Goal: Transaction & Acquisition: Purchase product/service

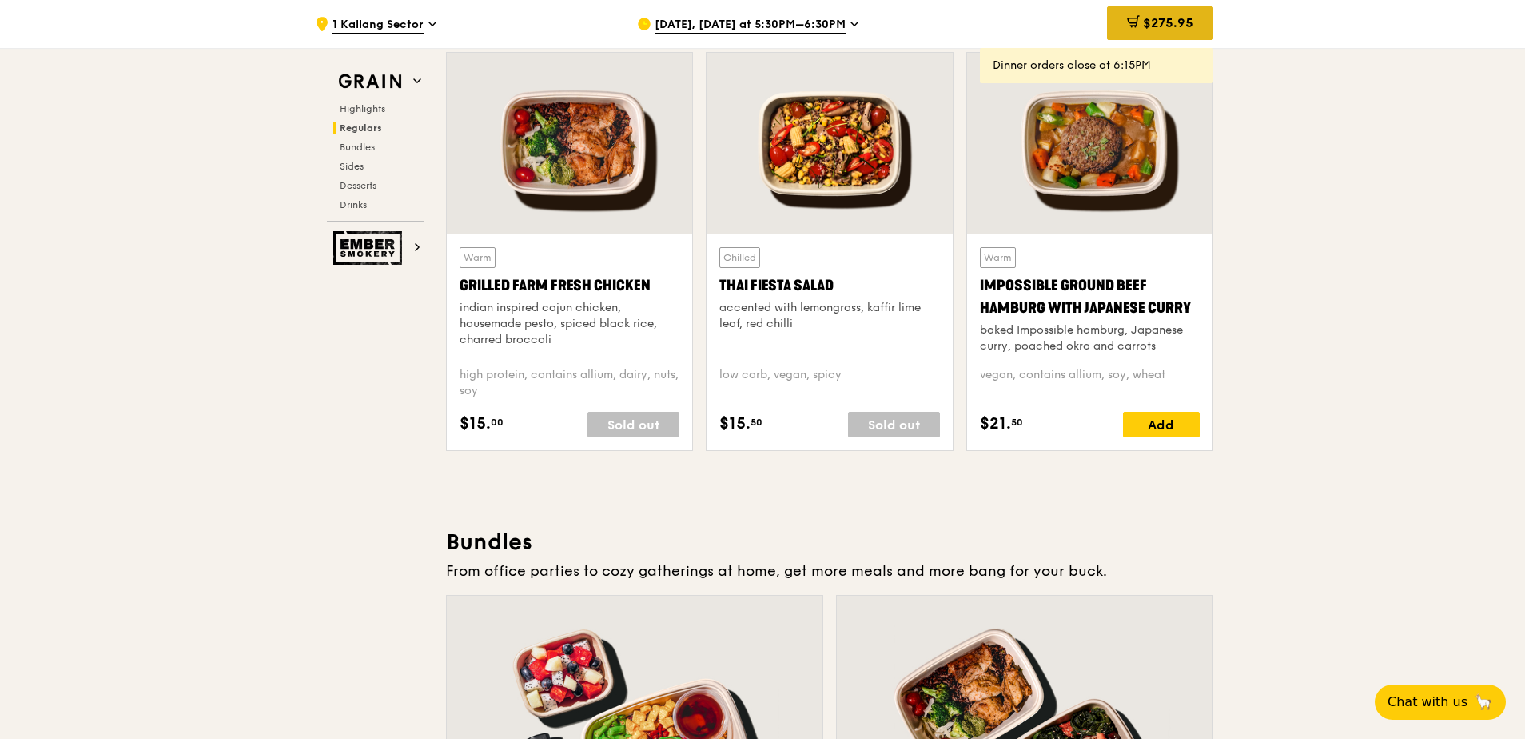
click at [1156, 30] on span "$275.95" at bounding box center [1168, 22] width 50 height 15
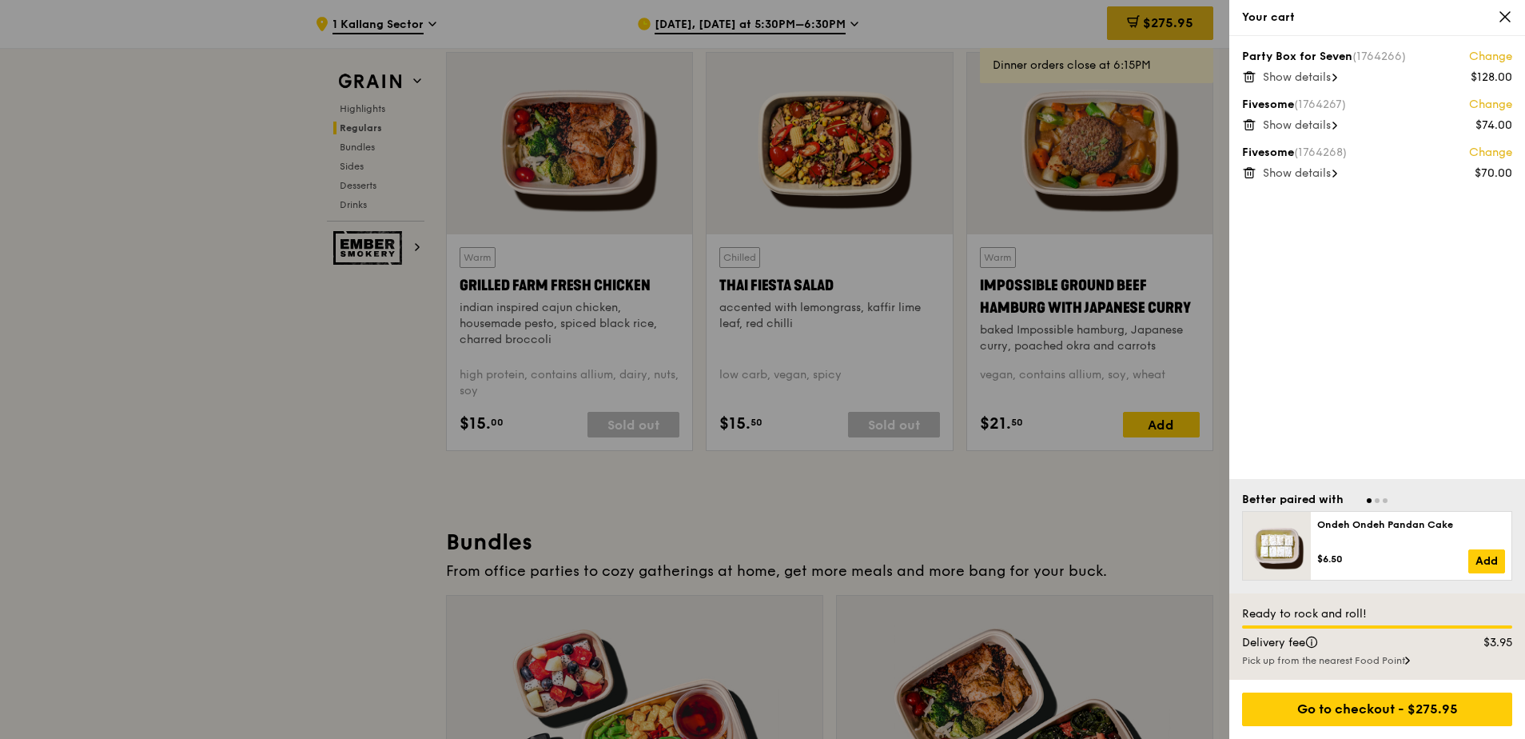
scroll to position [1868, 0]
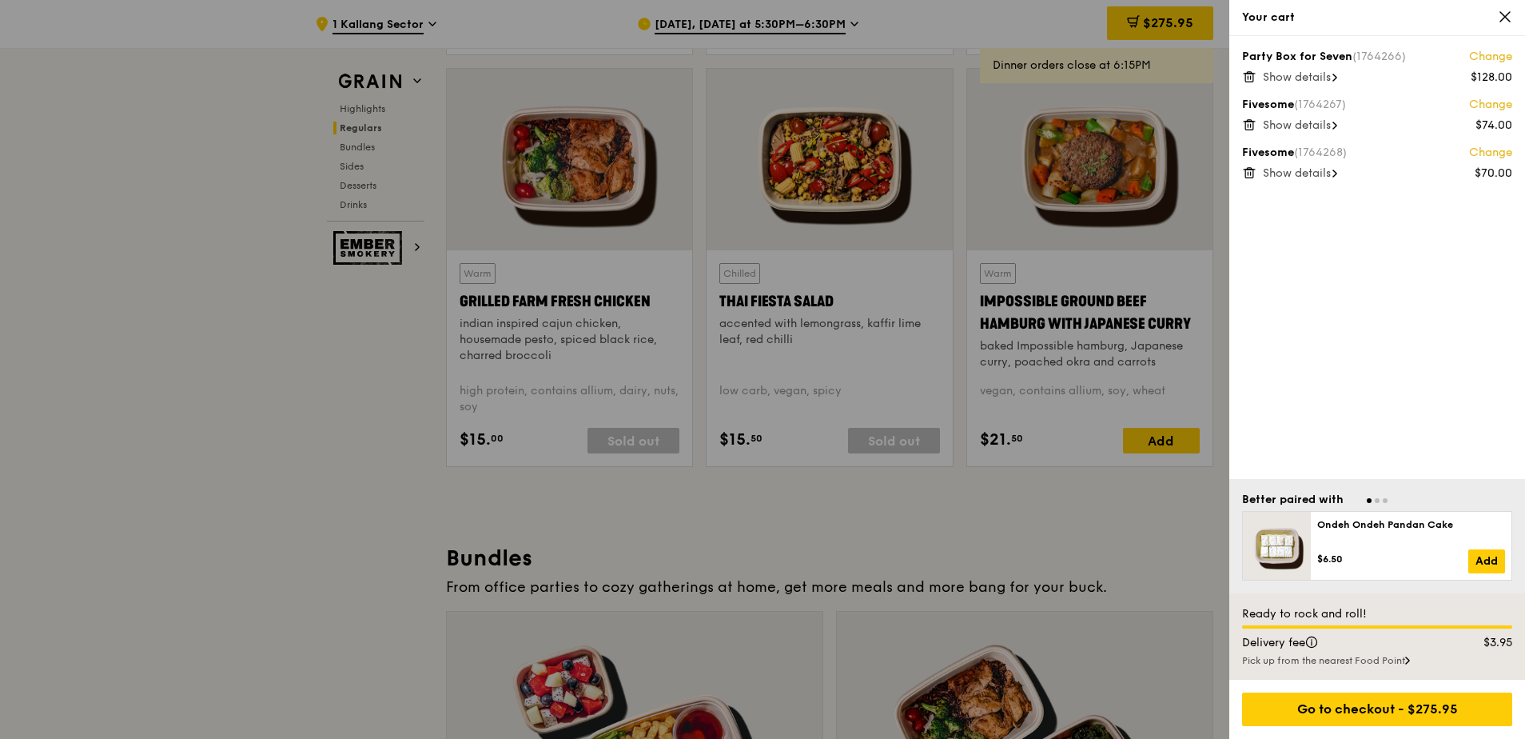
click at [1252, 84] on div "Party Box for Seven (1764266) Change $128.00 Show details Fivesome (1764267) Ch…" at bounding box center [1378, 257] width 296 height 443
click at [1251, 84] on div "Party Box for Seven (1764266) Change $128.00 Show details Fivesome (1764267) Ch…" at bounding box center [1378, 257] width 296 height 443
click at [1249, 77] on icon at bounding box center [1249, 77] width 14 height 14
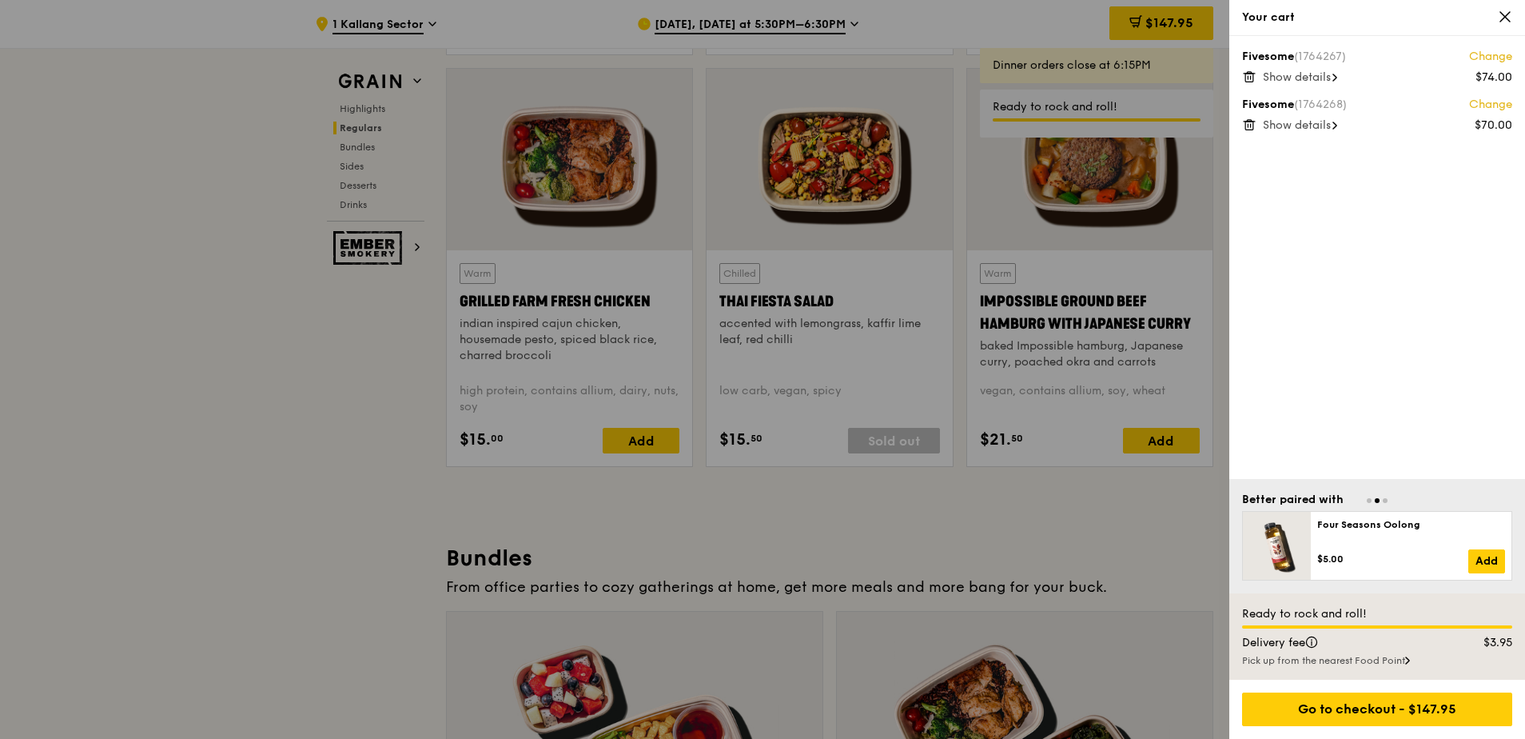
click at [1250, 82] on icon at bounding box center [1250, 78] width 8 height 8
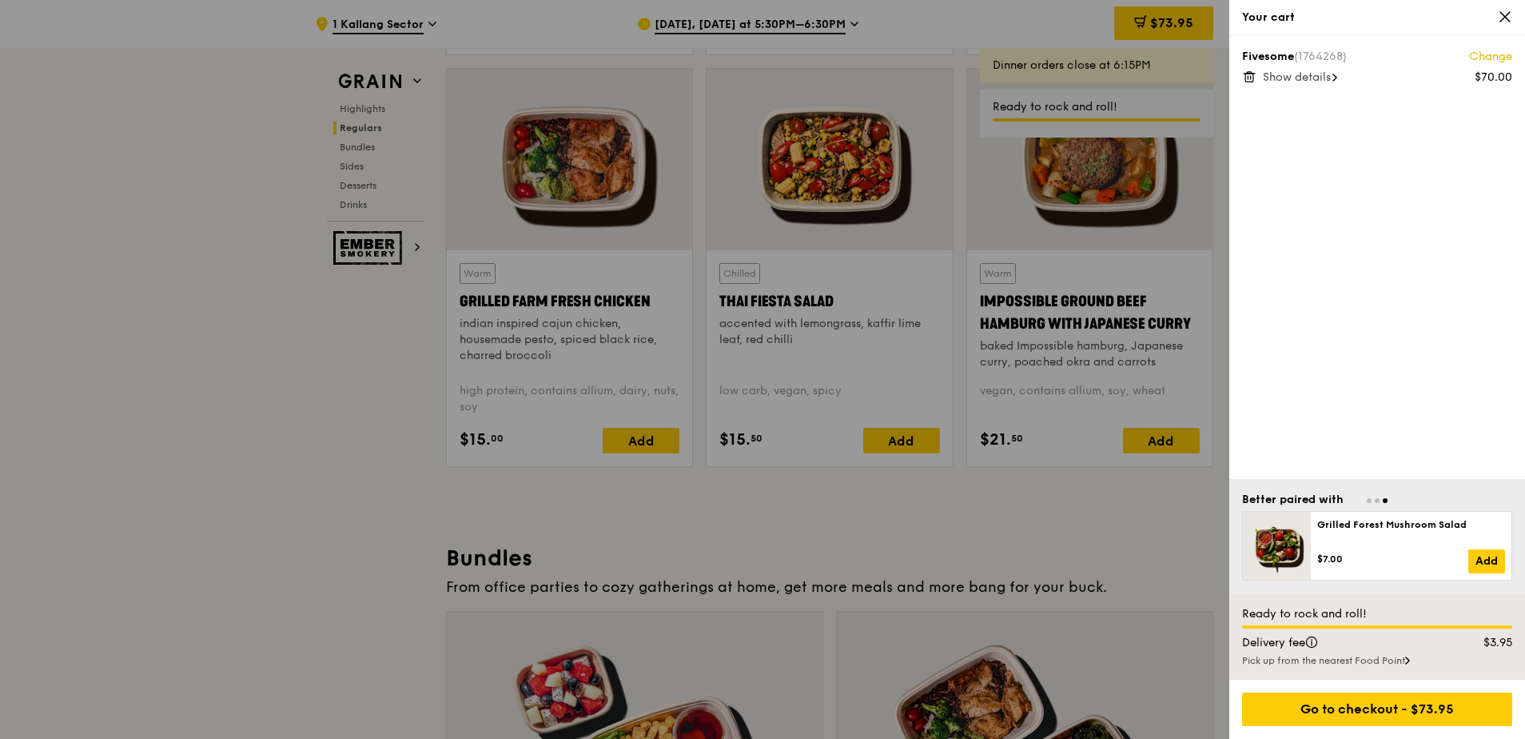
click at [1250, 77] on icon at bounding box center [1249, 77] width 14 height 14
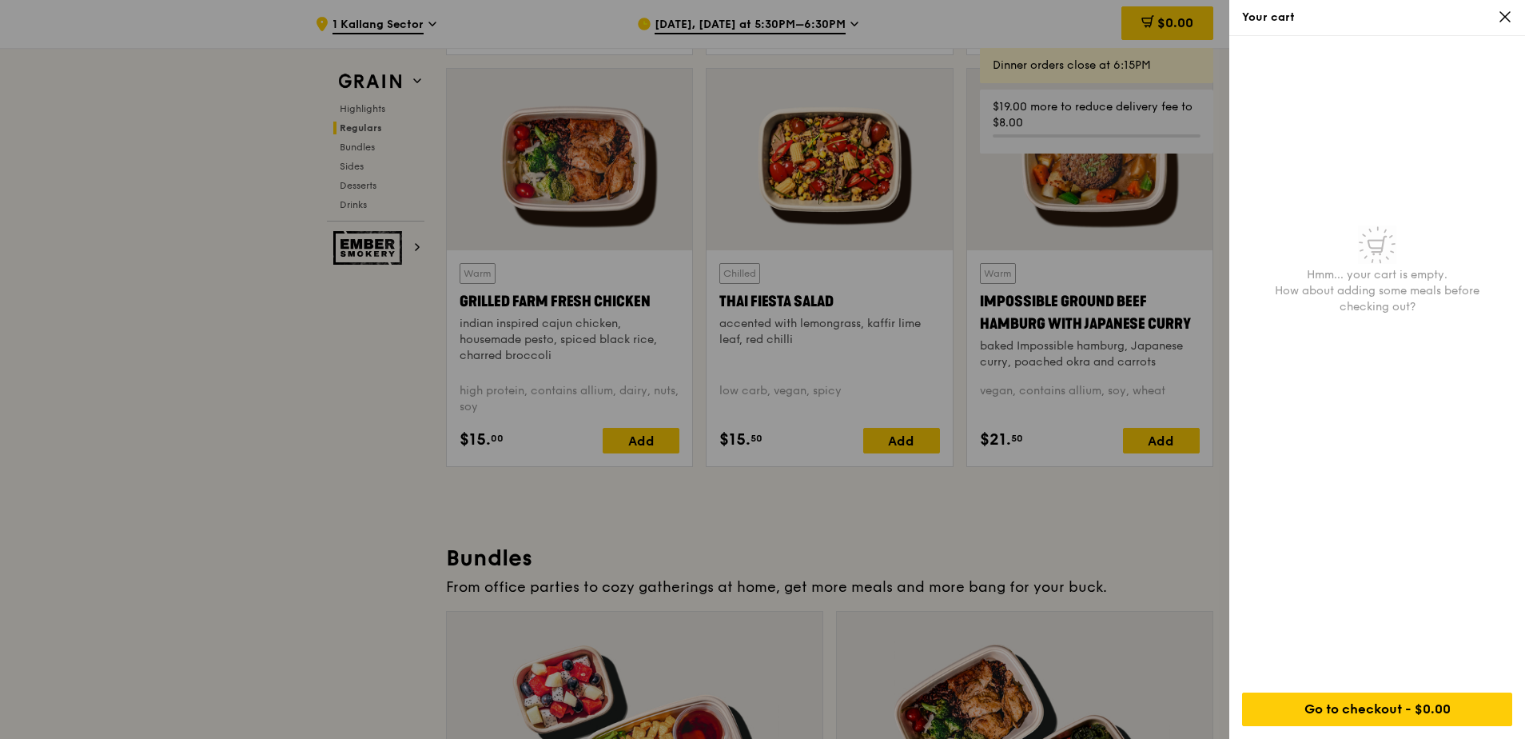
click at [1500, 13] on icon at bounding box center [1505, 17] width 14 height 14
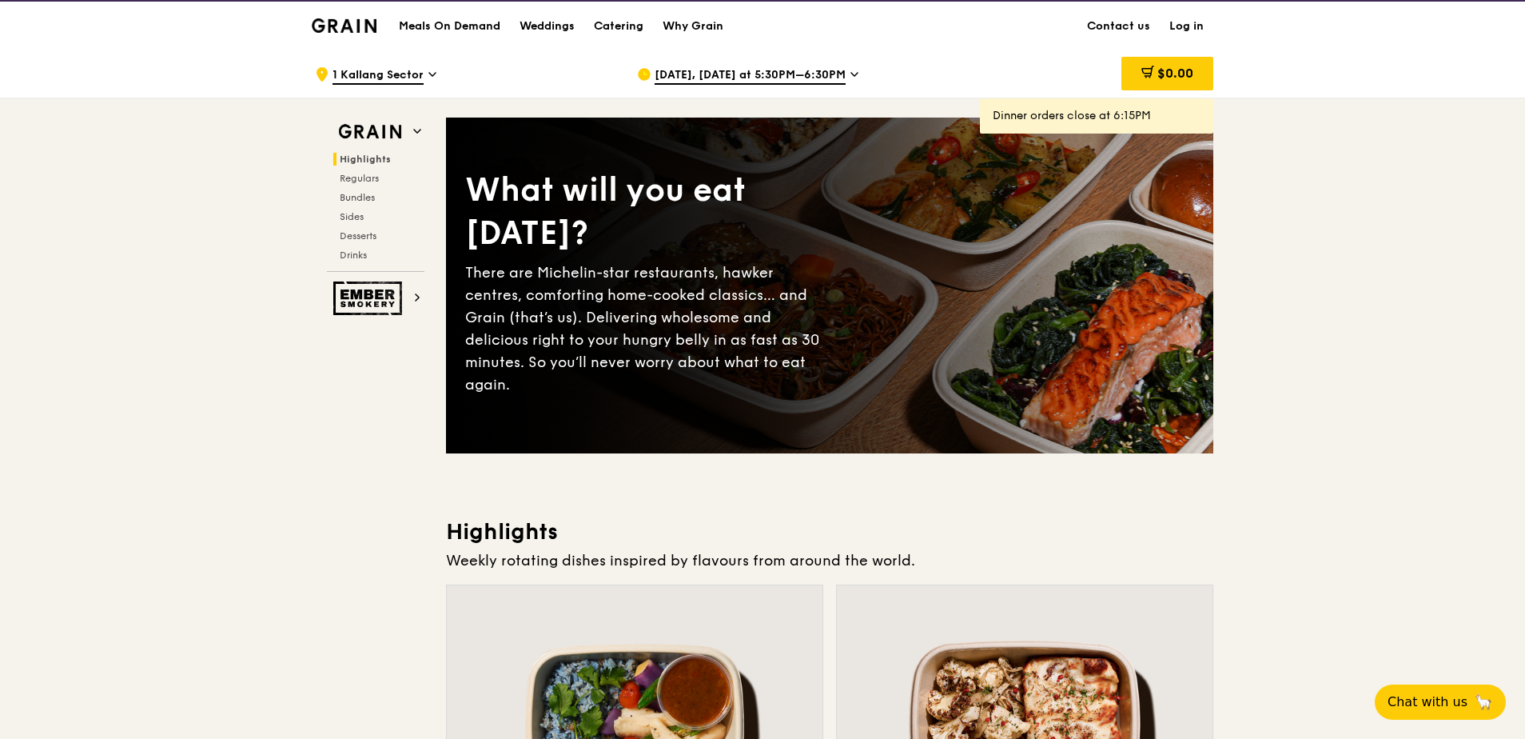
scroll to position [0, 0]
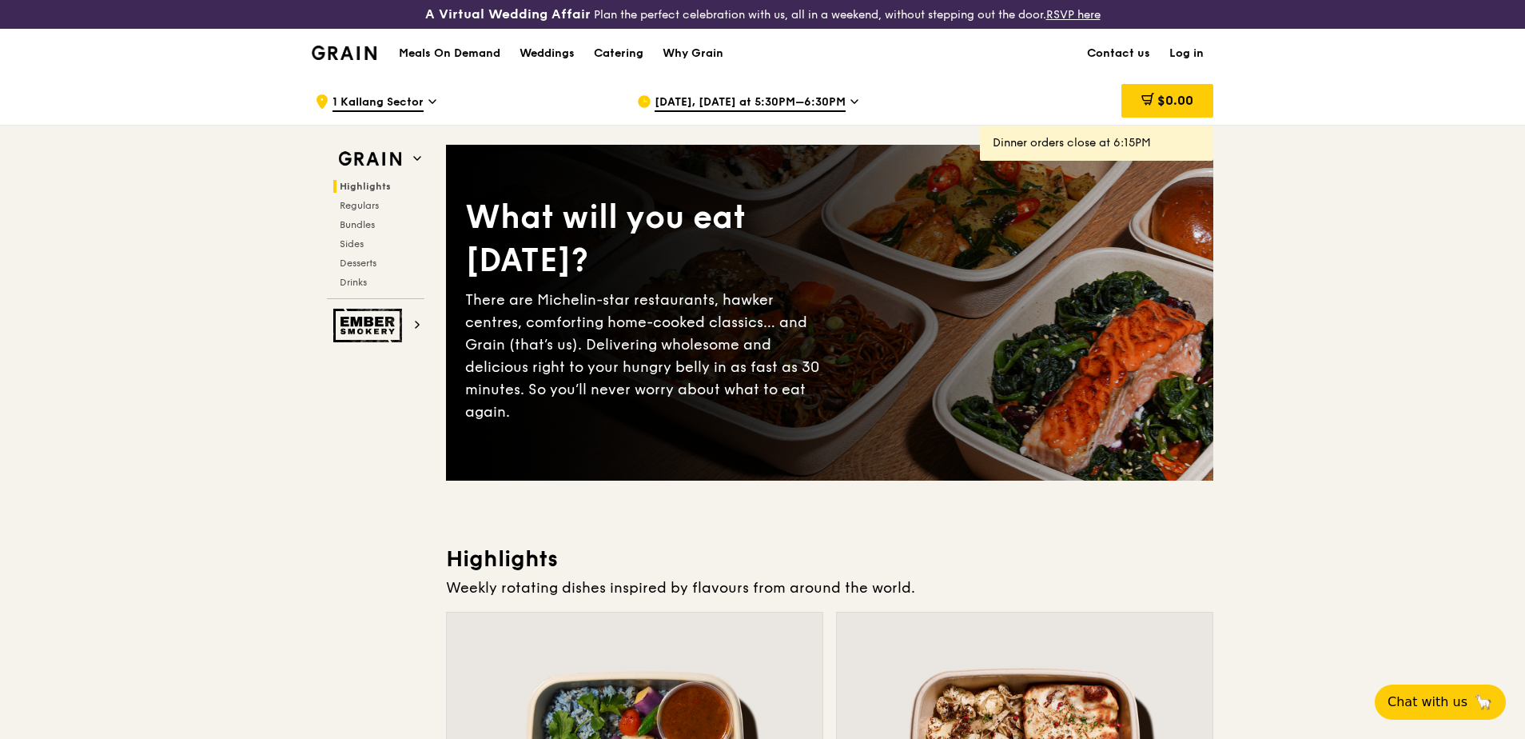
click at [1188, 49] on link "Log in" at bounding box center [1187, 54] width 54 height 48
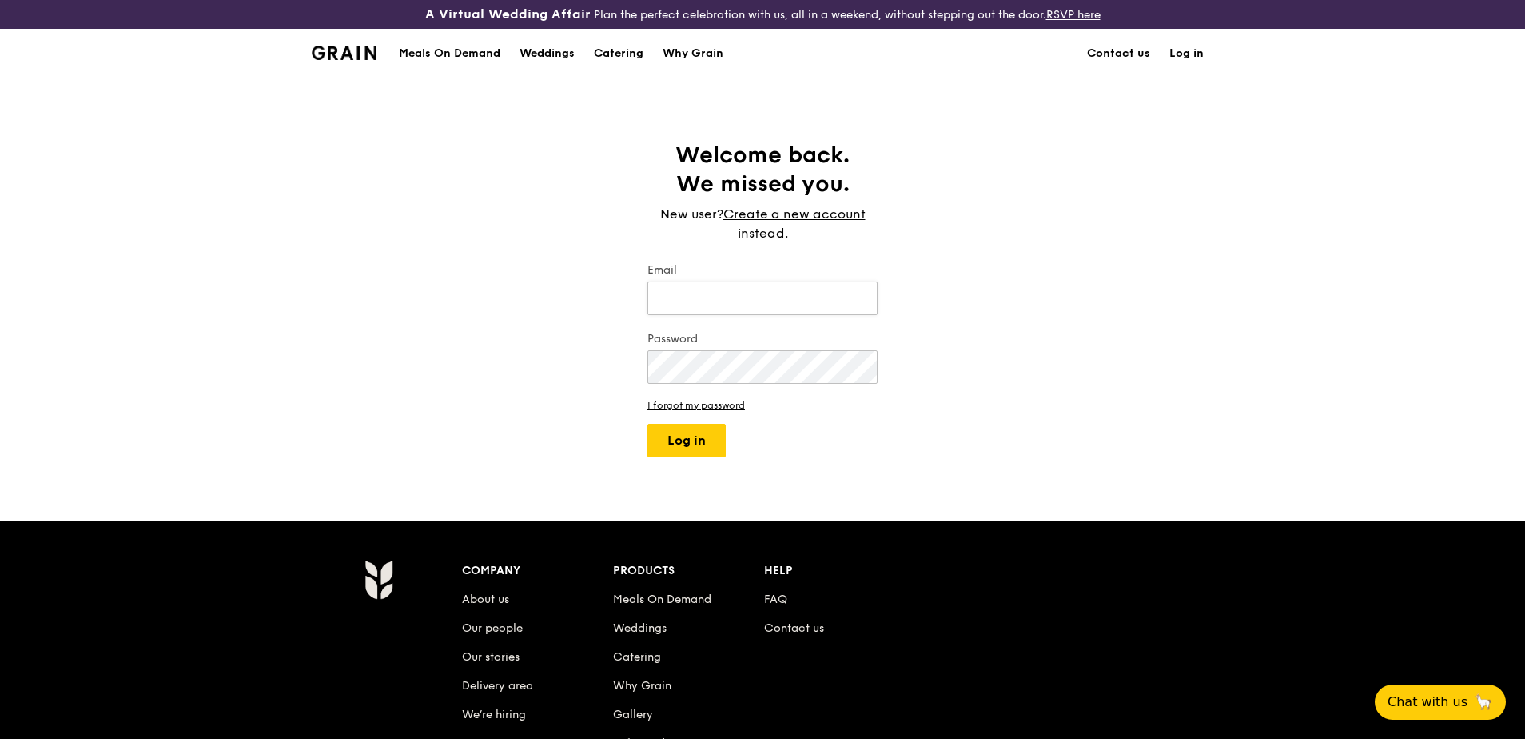
click at [678, 306] on input "Email" at bounding box center [763, 298] width 230 height 34
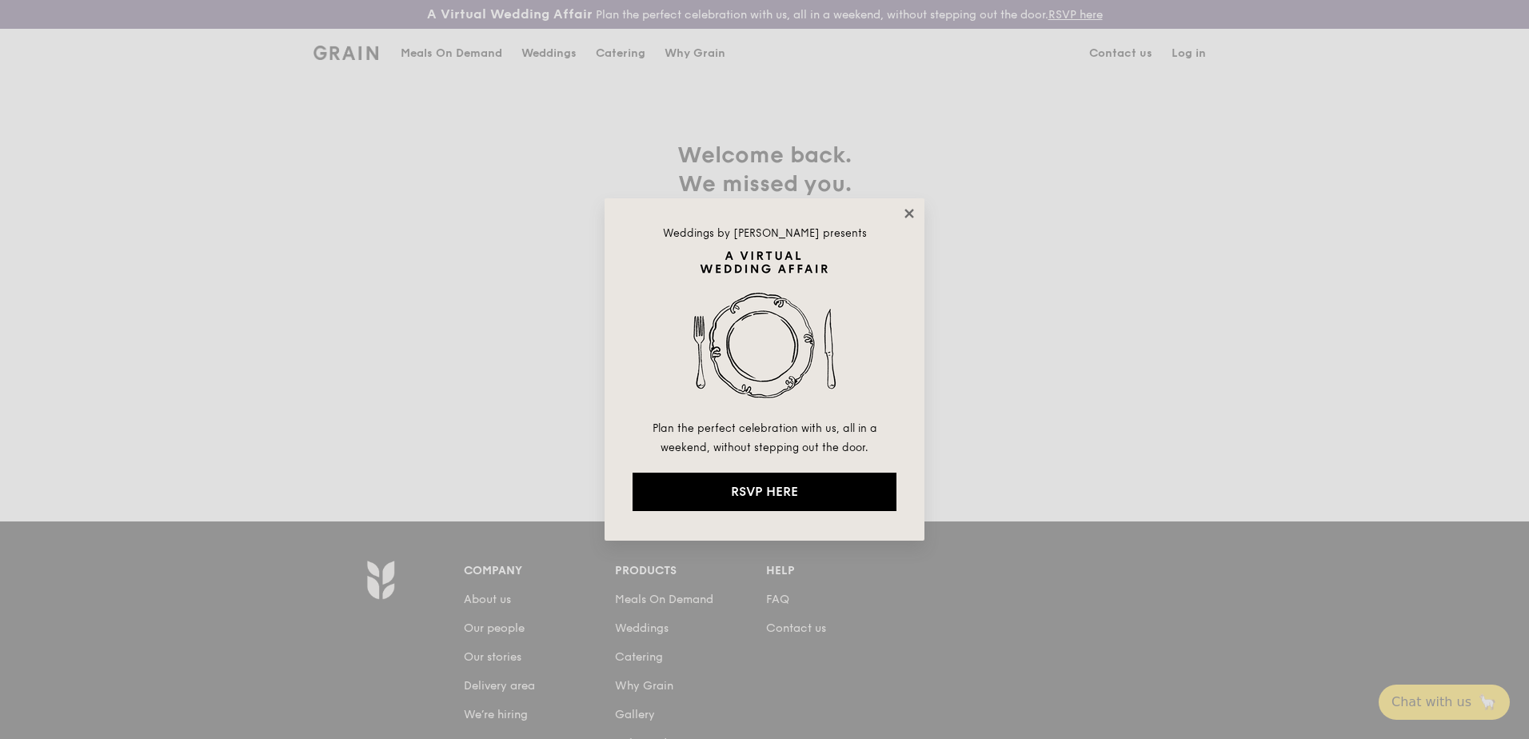
click at [907, 211] on icon at bounding box center [908, 213] width 9 height 9
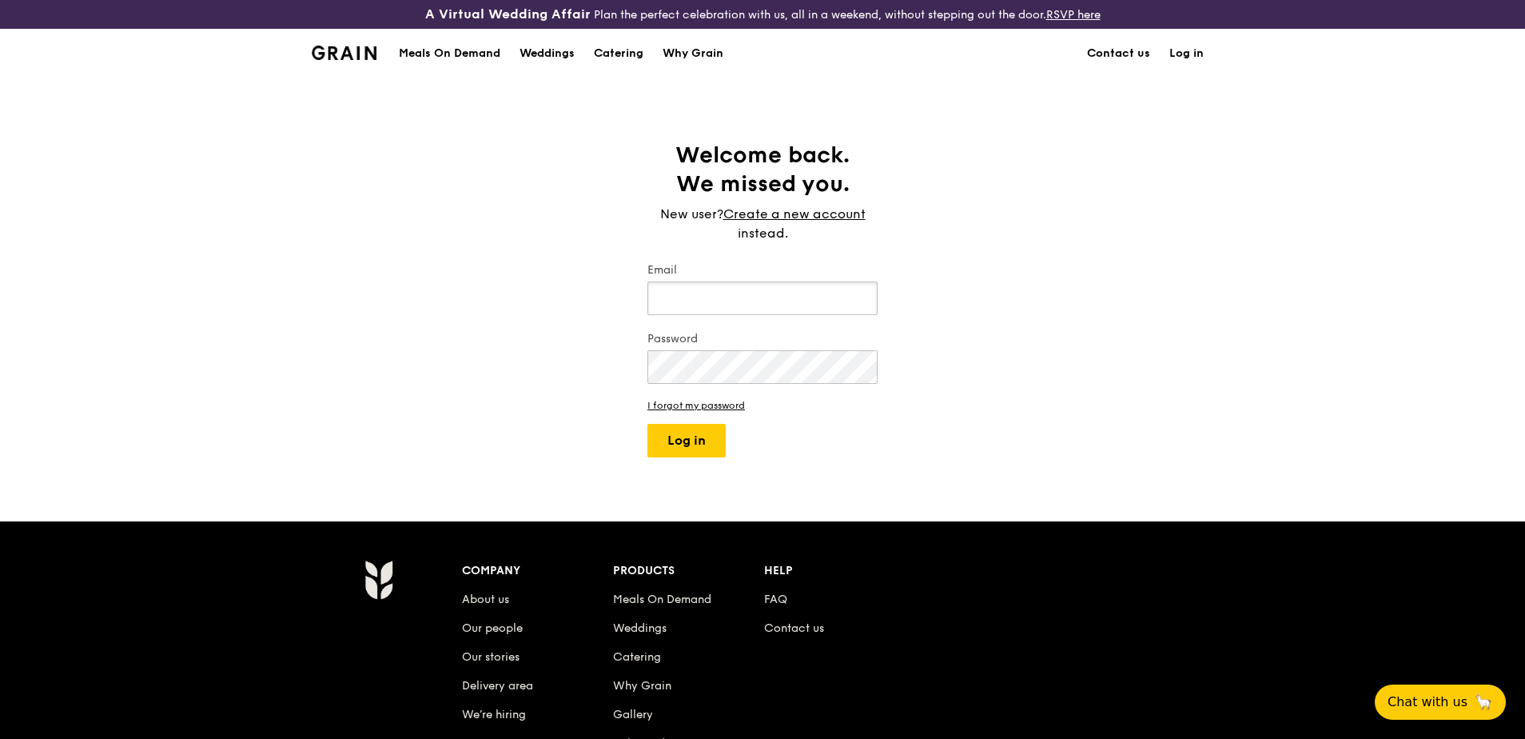
click at [664, 304] on input "Email" at bounding box center [763, 298] width 230 height 34
type input "[EMAIL_ADDRESS][DOMAIN_NAME]"
click at [668, 453] on button "Log in" at bounding box center [687, 441] width 78 height 34
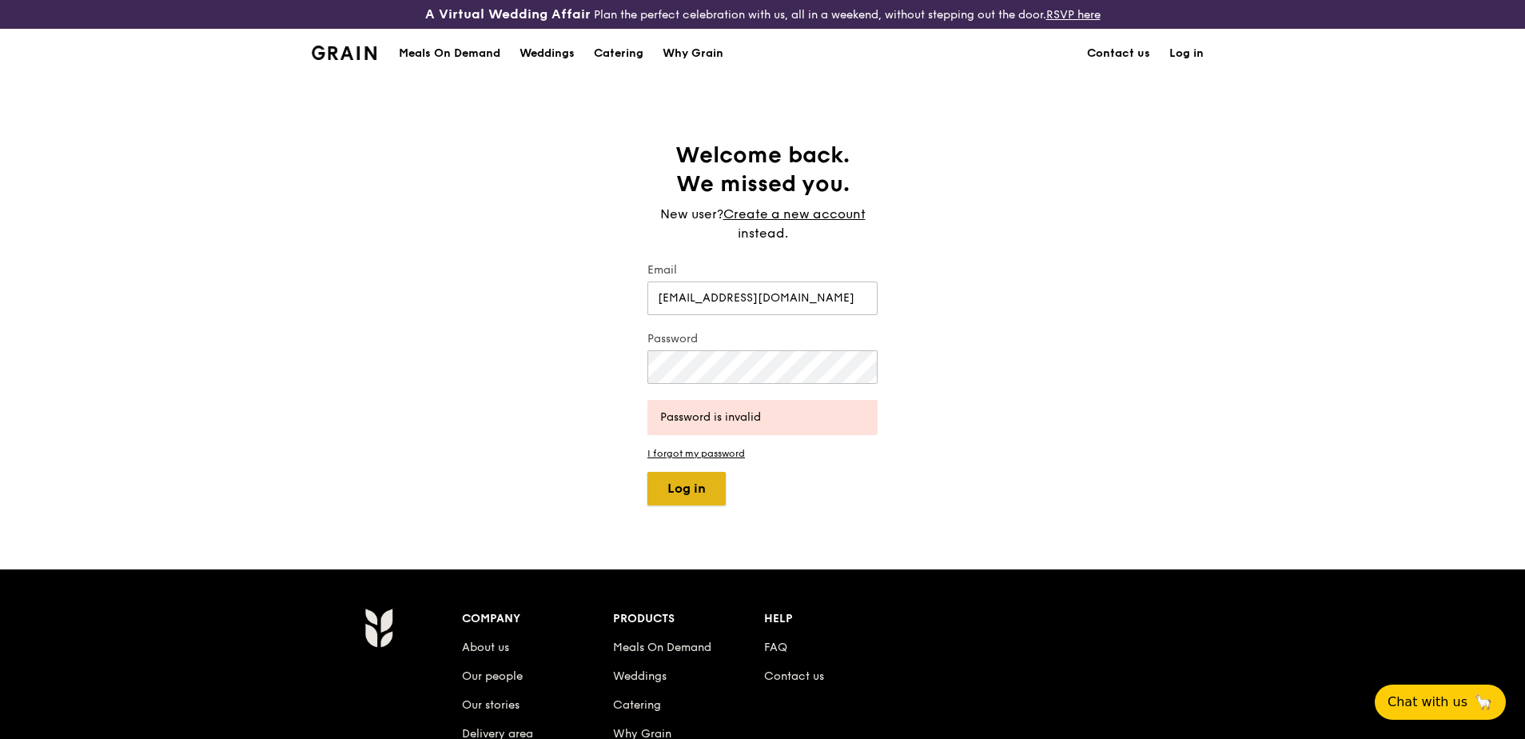
click at [709, 494] on button "Log in" at bounding box center [687, 489] width 78 height 34
click at [696, 494] on button "Log in" at bounding box center [687, 489] width 78 height 34
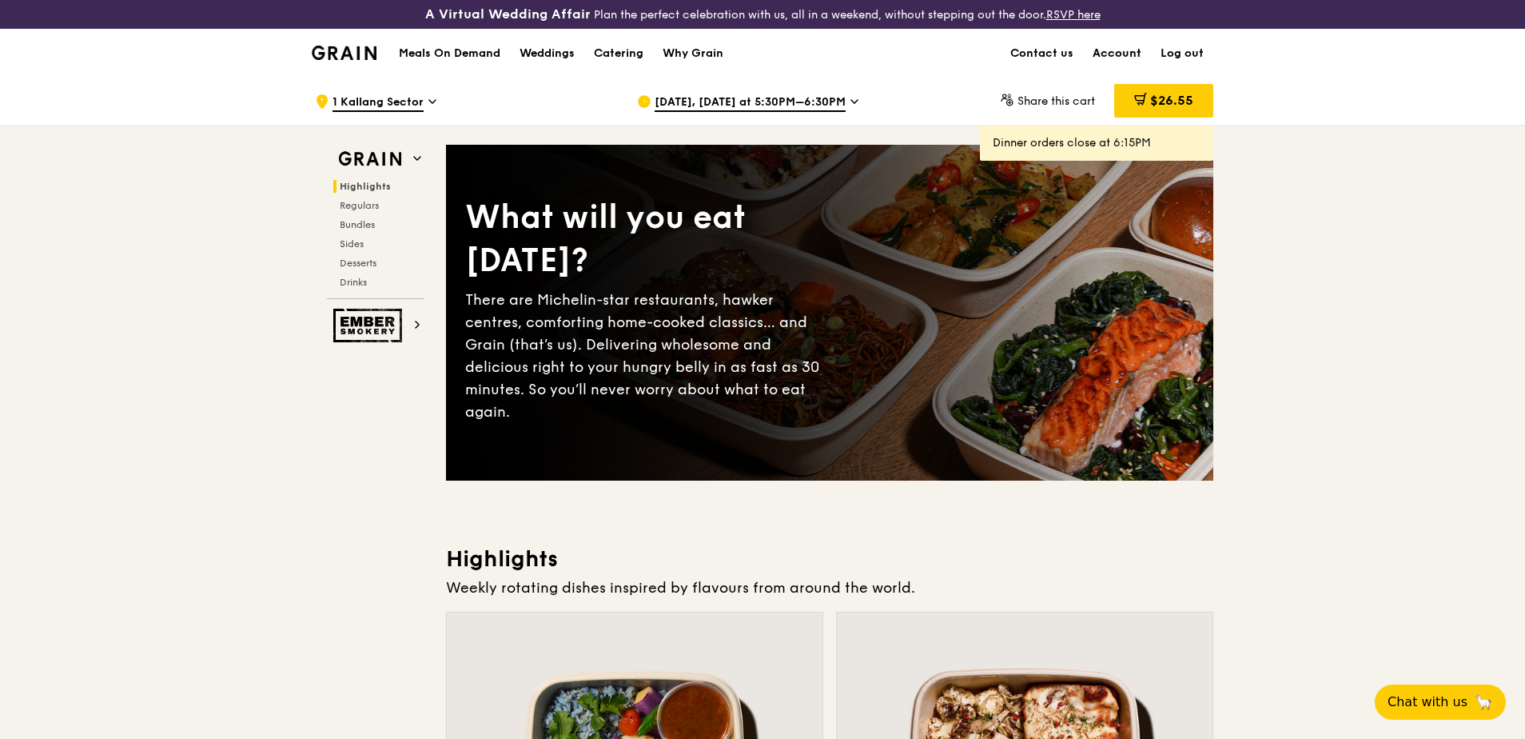
click at [1133, 49] on link "Account" at bounding box center [1117, 54] width 68 height 48
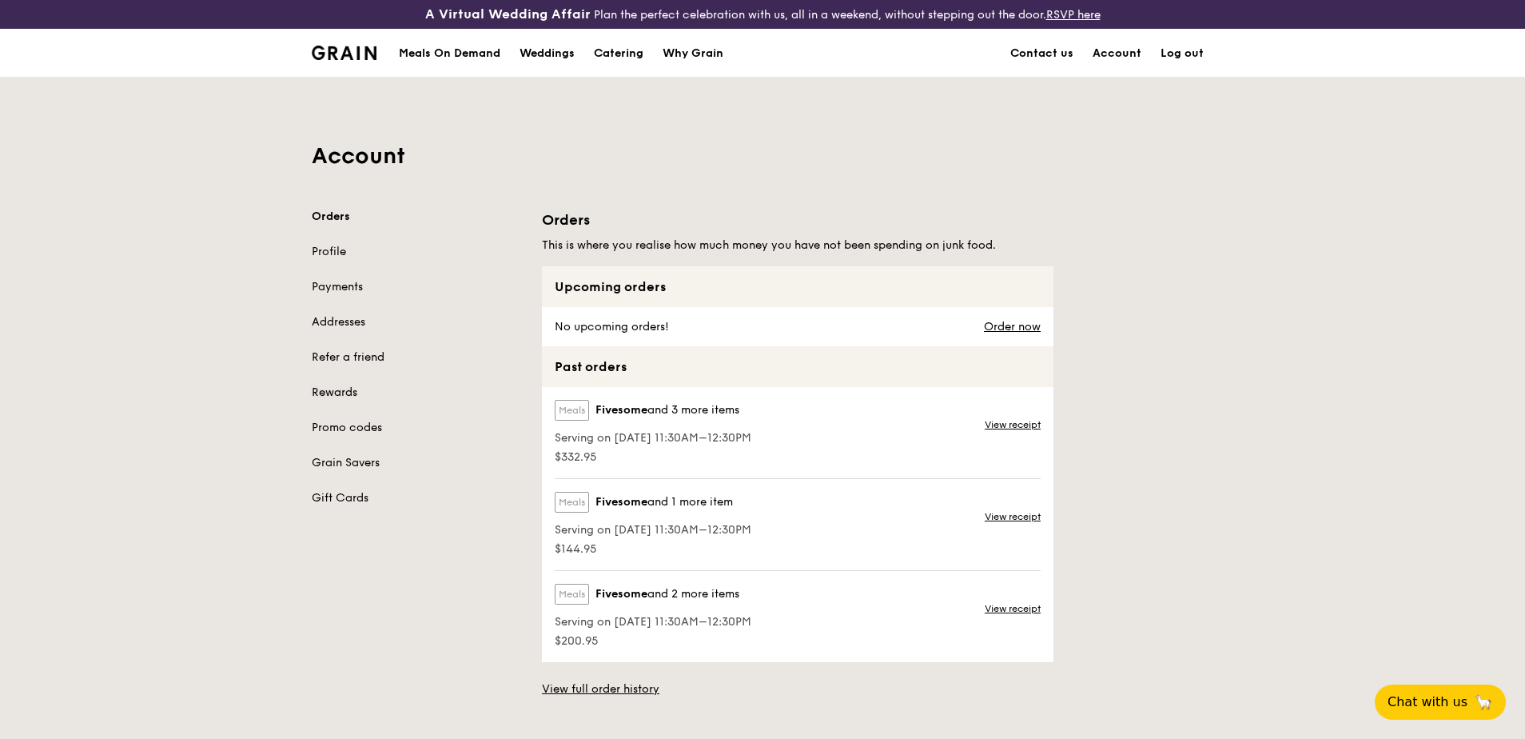
click at [340, 392] on link "Rewards" at bounding box center [417, 393] width 211 height 16
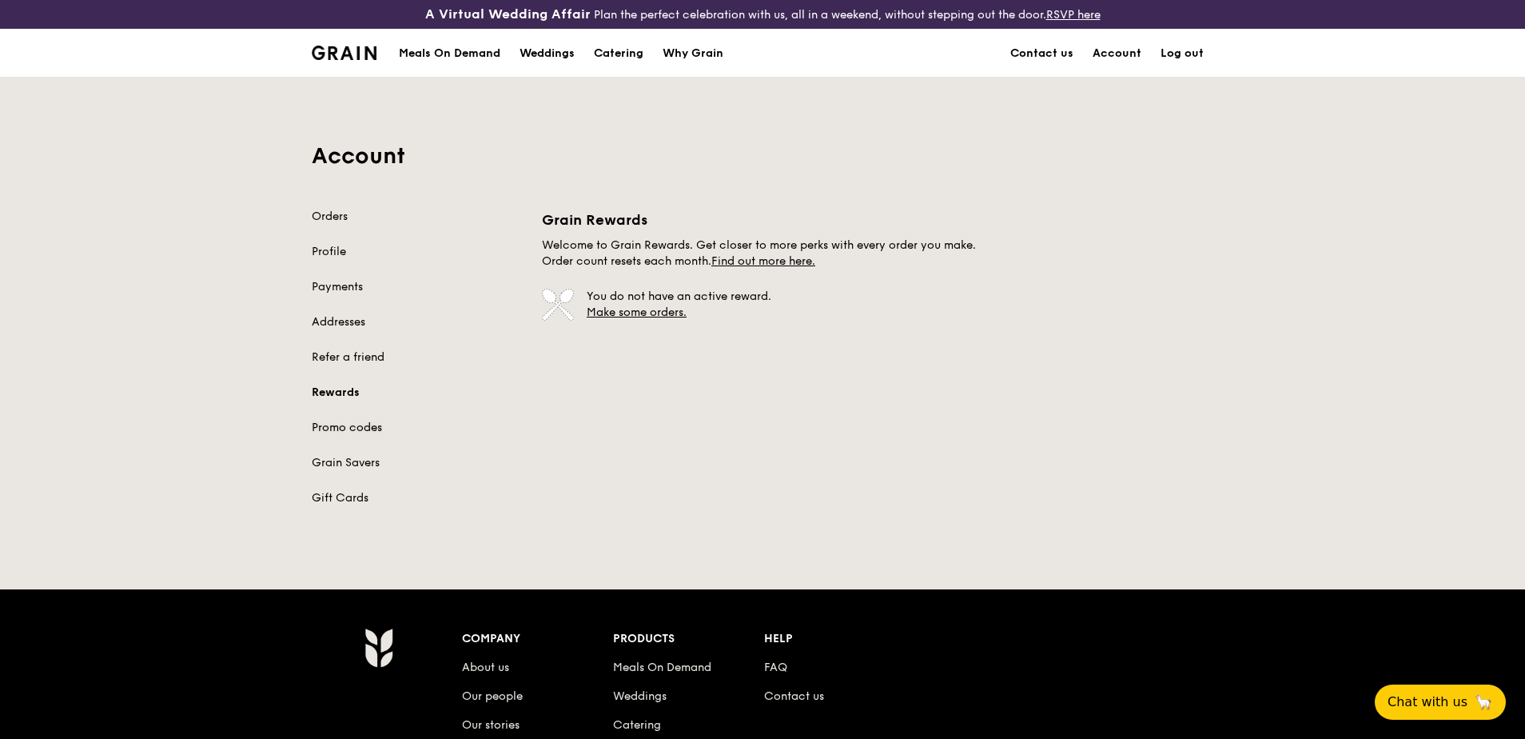
click at [354, 421] on link "Promo codes" at bounding box center [417, 428] width 211 height 16
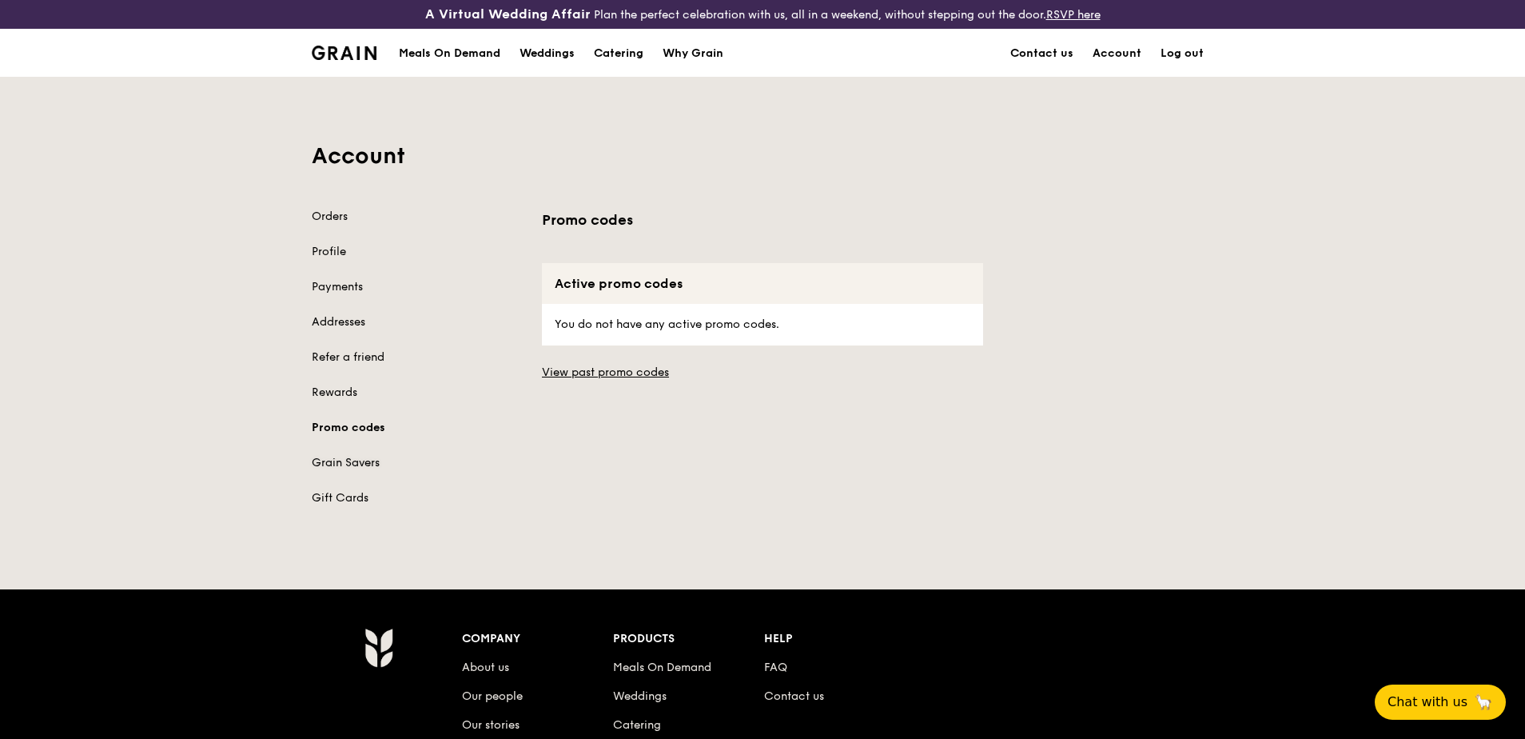
click at [355, 466] on link "Grain Savers" at bounding box center [417, 463] width 211 height 16
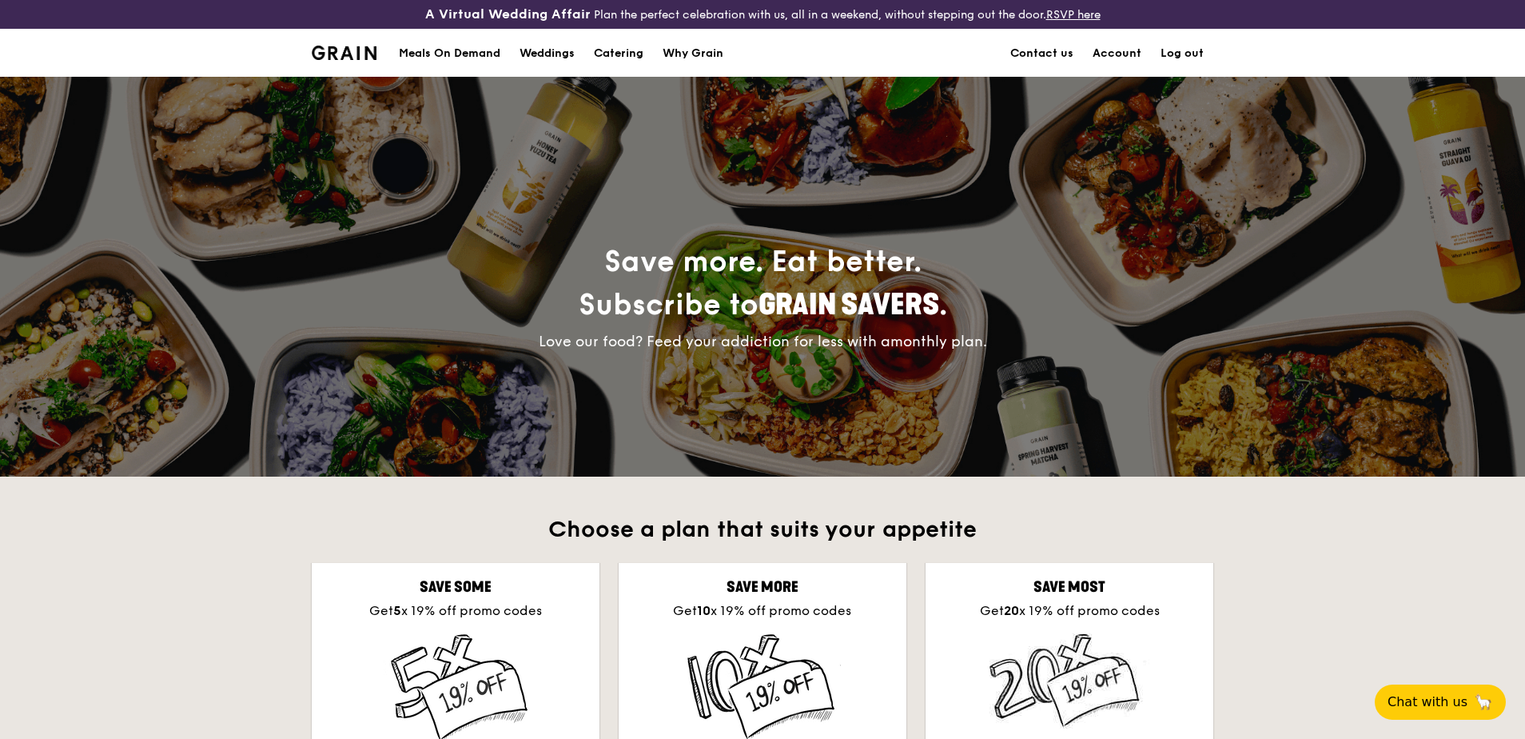
click at [468, 54] on div "Meals On Demand" at bounding box center [450, 54] width 102 height 48
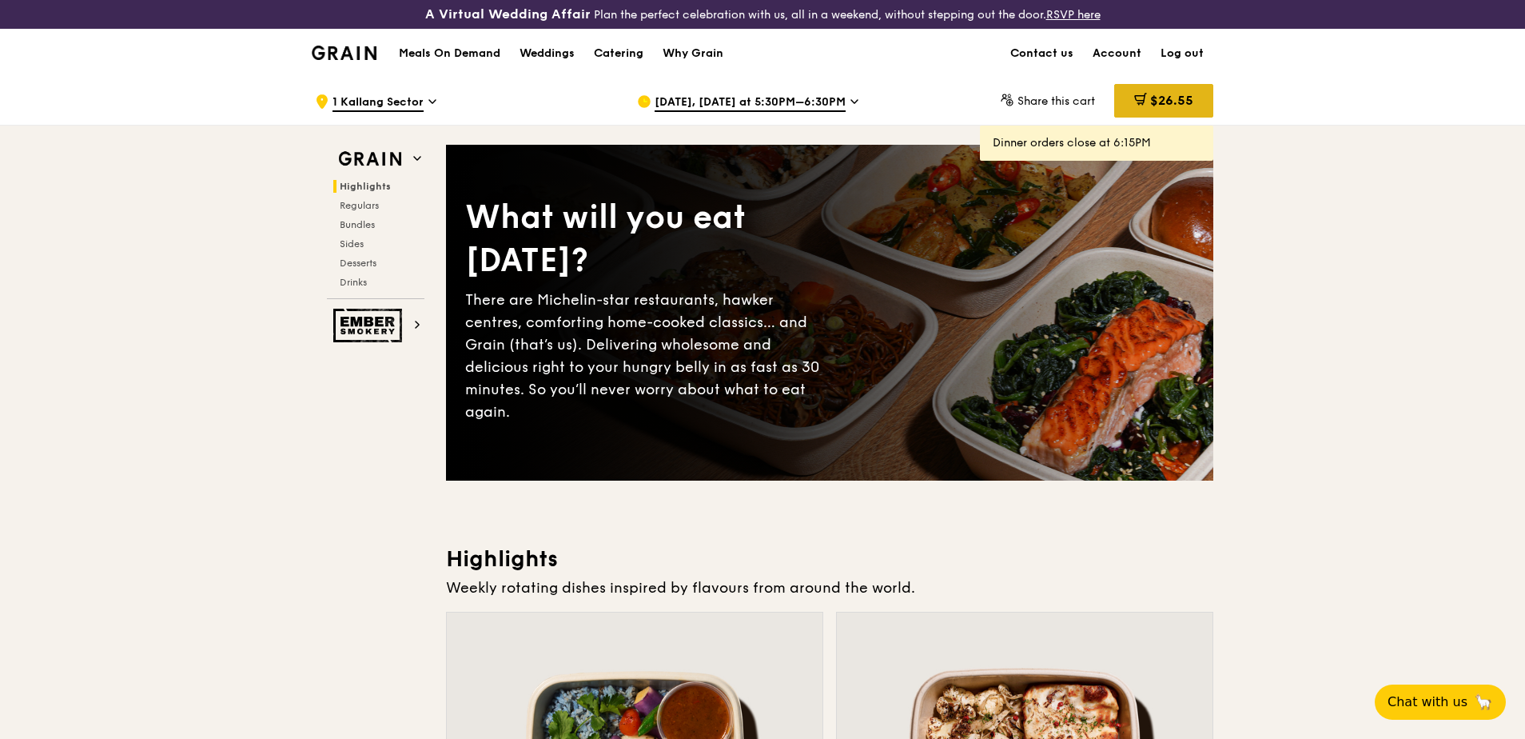
click at [1173, 89] on div "$26.55" at bounding box center [1164, 101] width 99 height 34
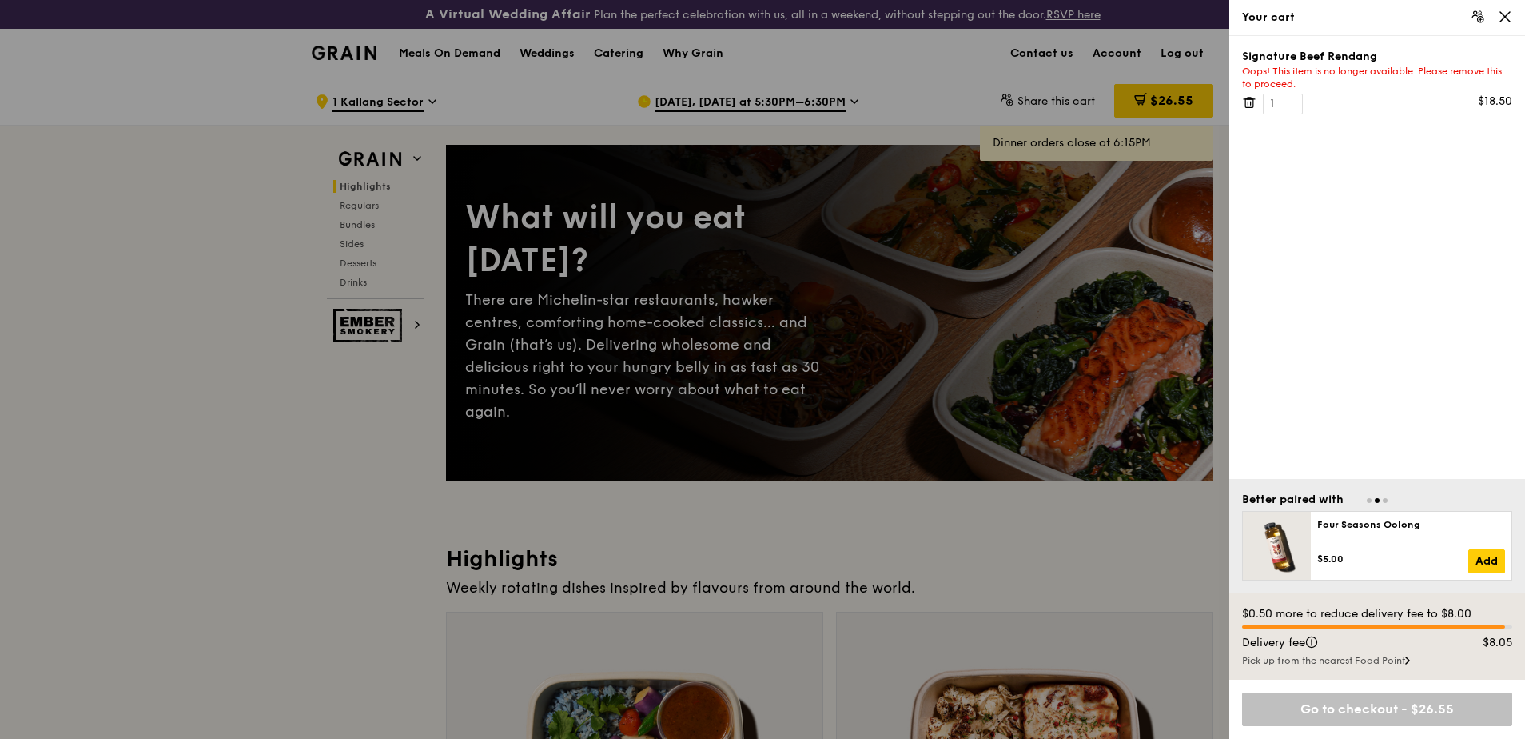
click at [1248, 104] on icon at bounding box center [1248, 103] width 0 height 3
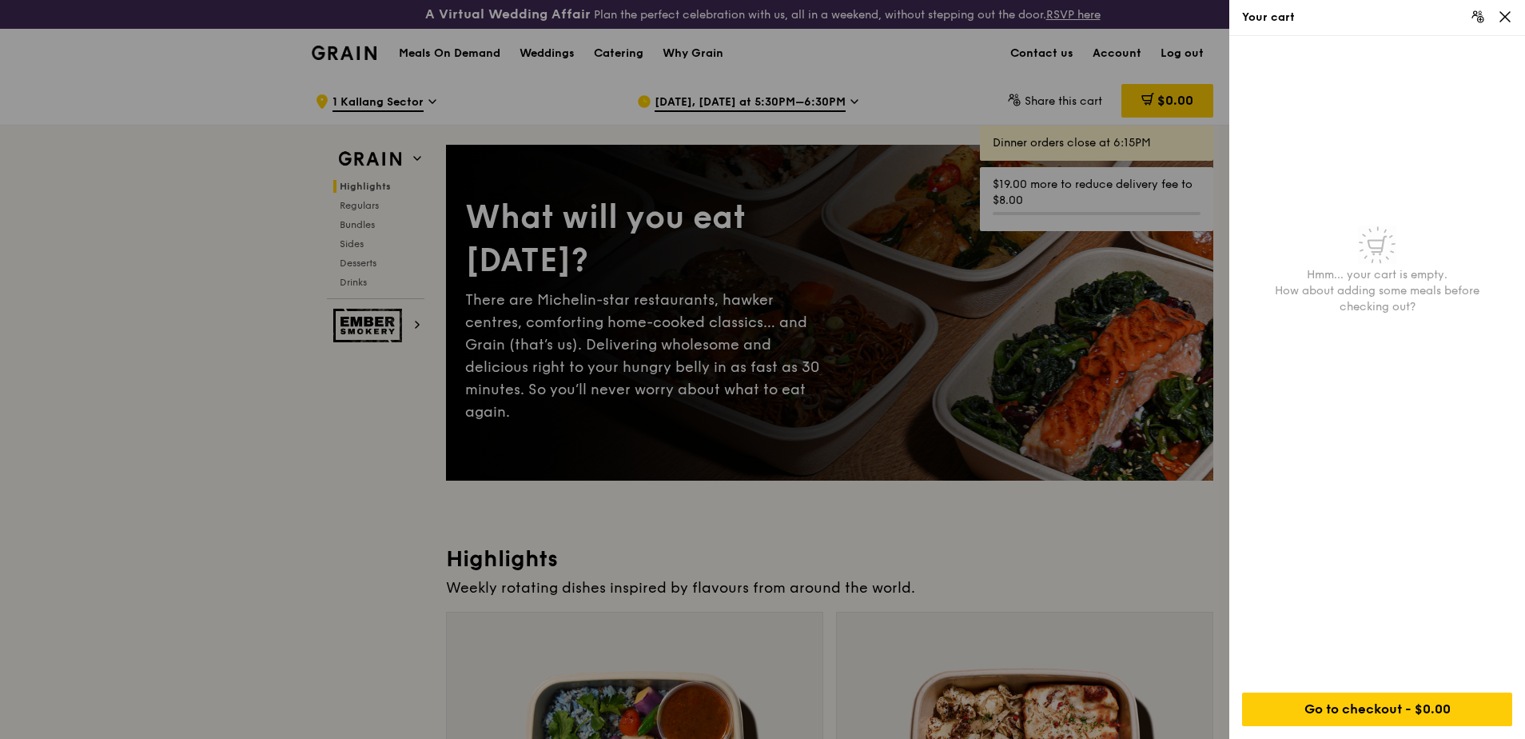
click at [1513, 18] on div "Your cart" at bounding box center [1378, 18] width 296 height 36
click at [1506, 12] on icon at bounding box center [1505, 17] width 14 height 14
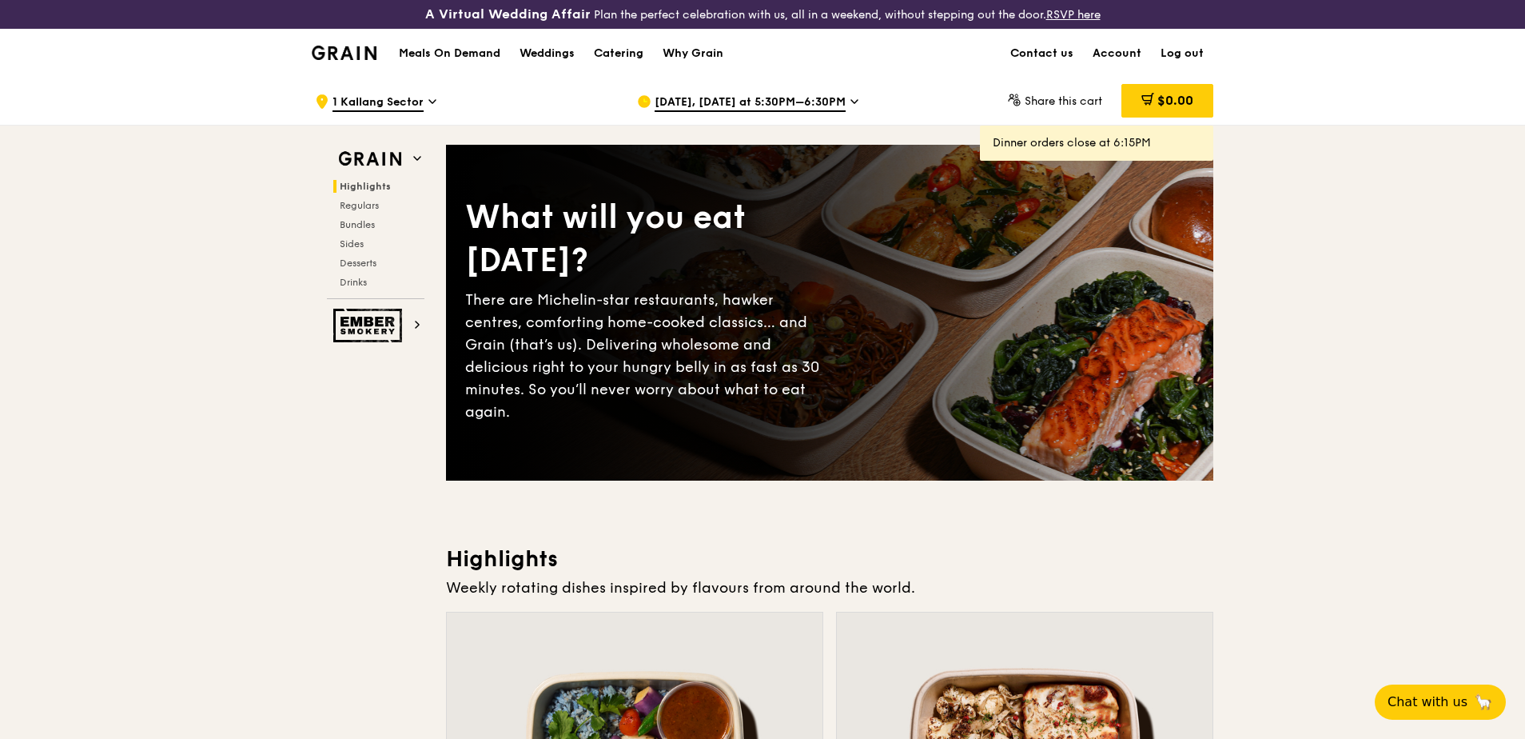
click at [844, 105] on div "[DATE], [DATE] at 5:30PM–6:30PM" at bounding box center [785, 102] width 297 height 48
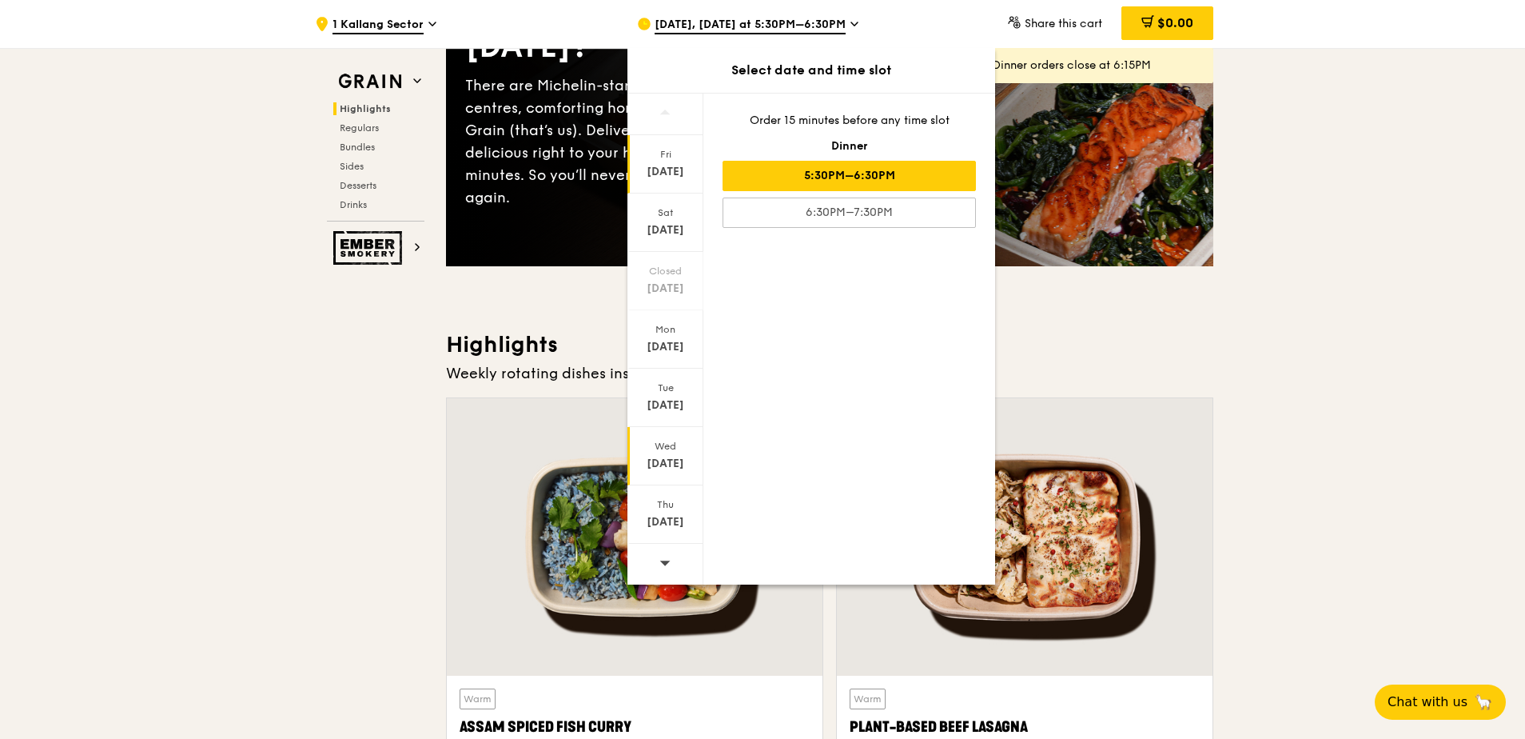
scroll to position [221, 0]
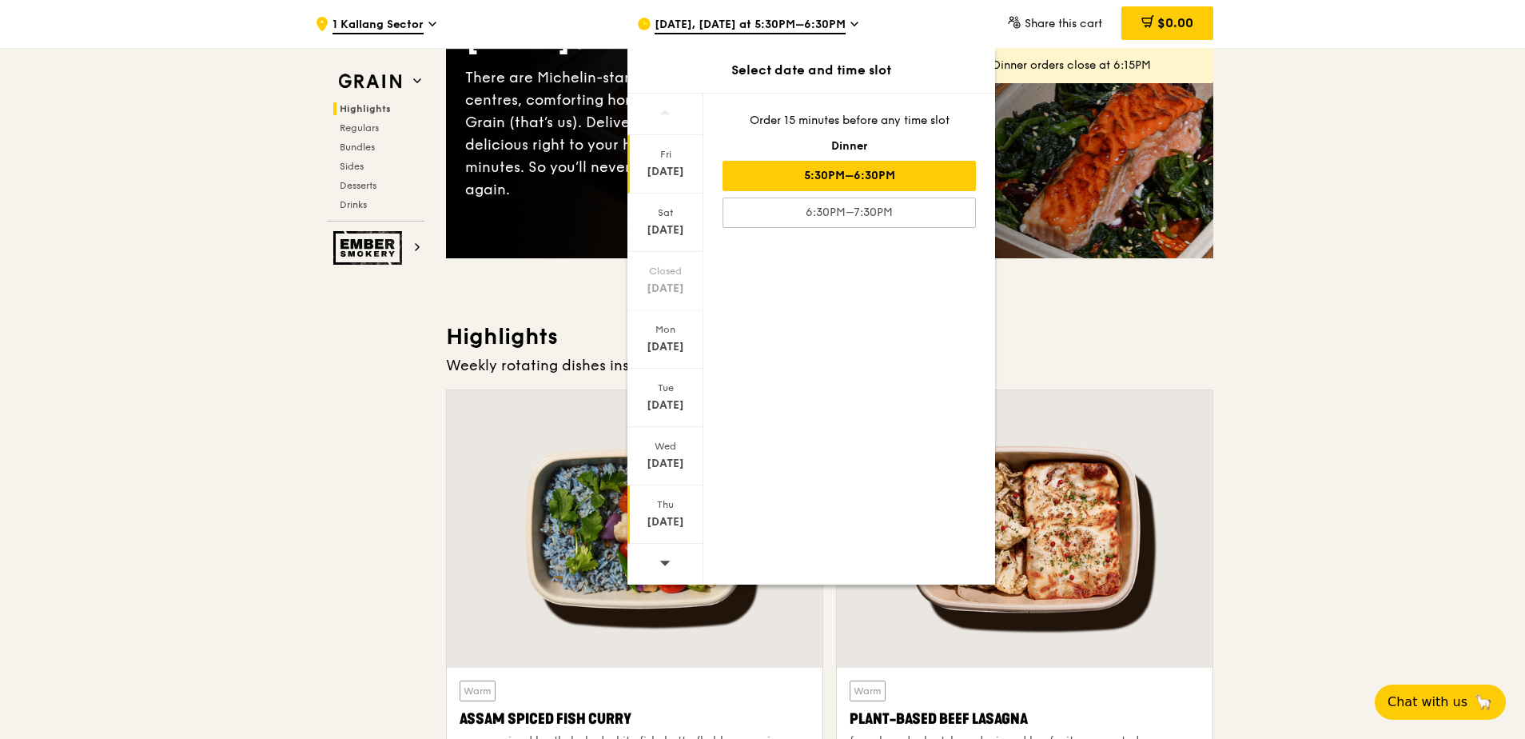
click at [665, 515] on div "[DATE]" at bounding box center [665, 522] width 71 height 16
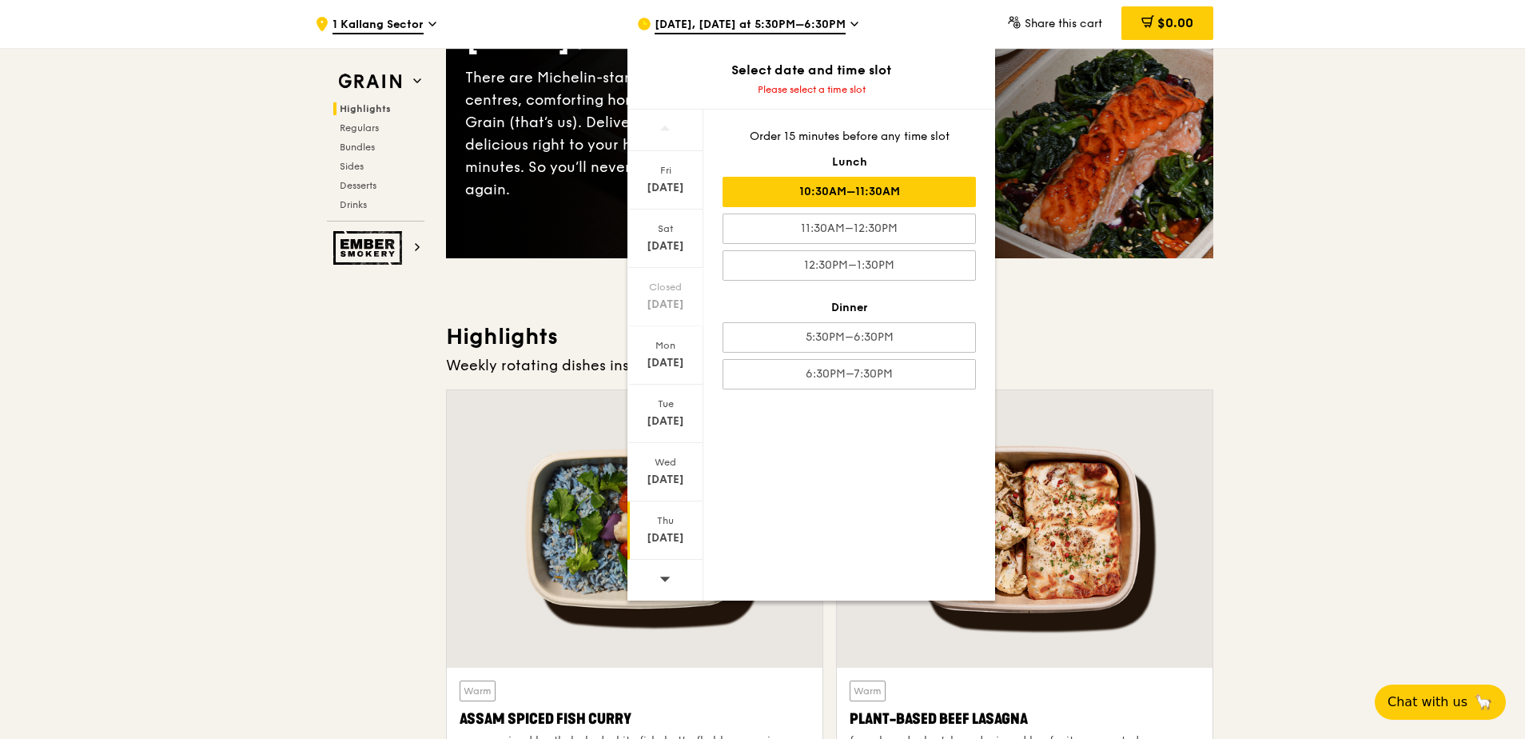
click at [865, 194] on div "10:30AM–11:30AM" at bounding box center [849, 192] width 253 height 30
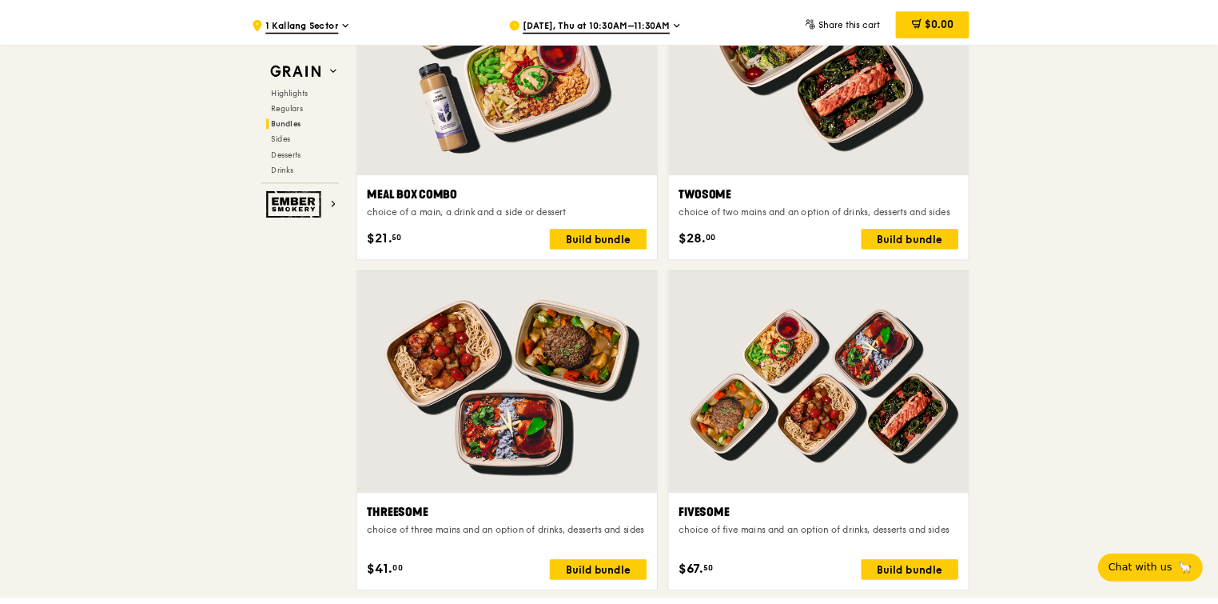
scroll to position [2549, 0]
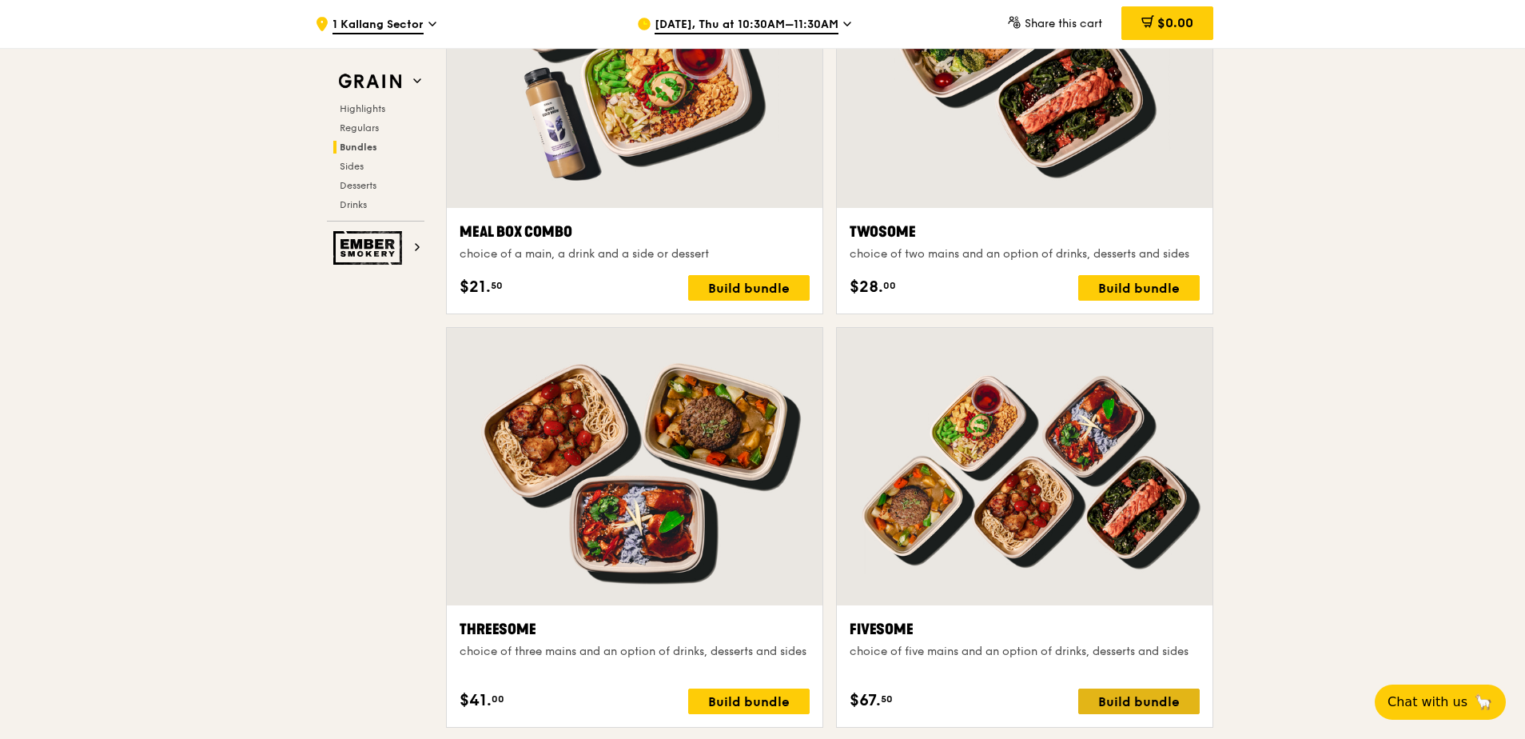
click at [1143, 691] on div "Build bundle" at bounding box center [1140, 701] width 122 height 26
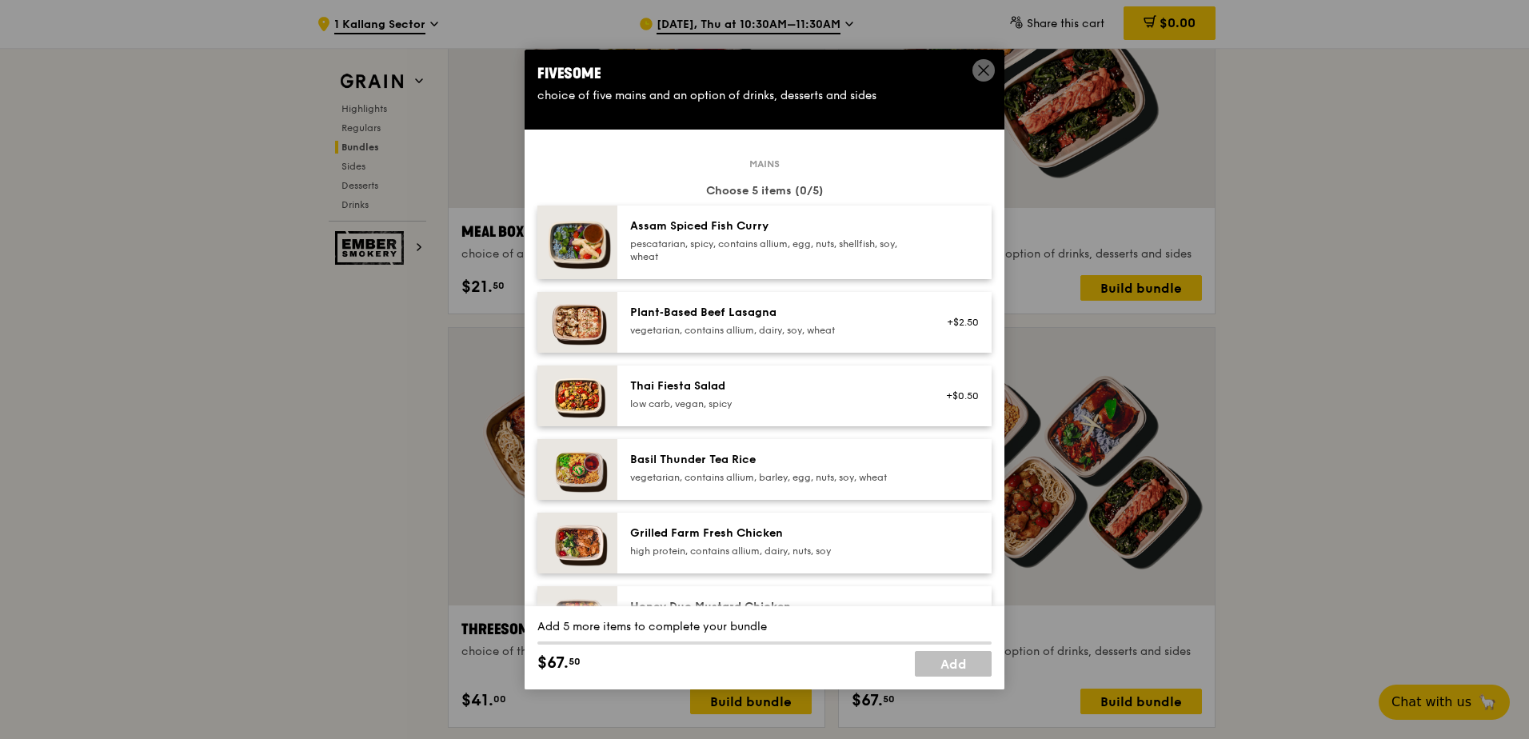
click at [975, 68] on span at bounding box center [983, 70] width 22 height 22
